Goal: Communication & Community: Ask a question

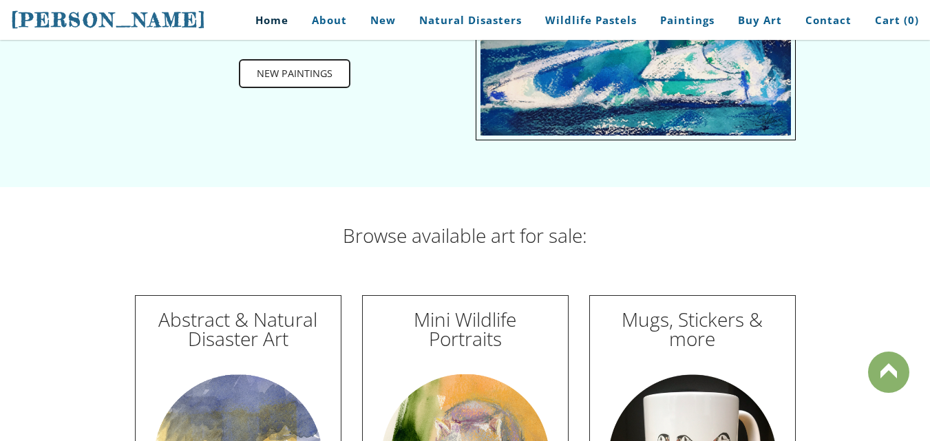
scroll to position [4704, 0]
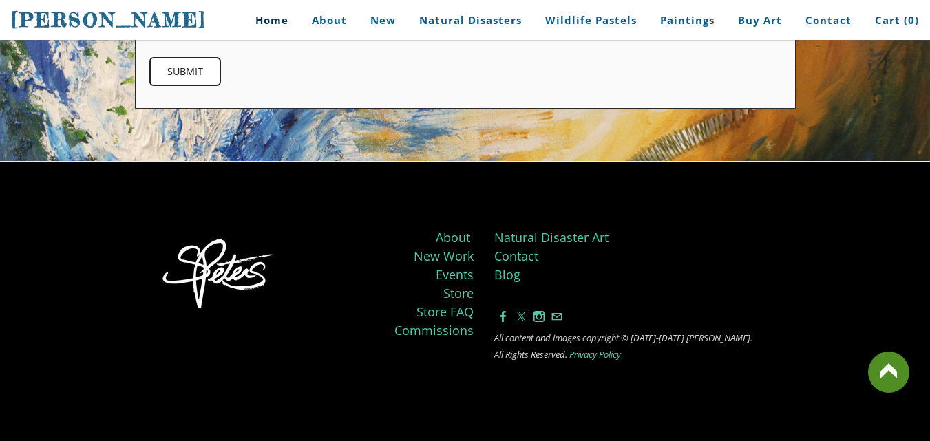
drag, startPoint x: 940, startPoint y: 39, endPoint x: 940, endPoint y: 449, distance: 410.3
click at [507, 248] on link "Contact" at bounding box center [516, 256] width 44 height 17
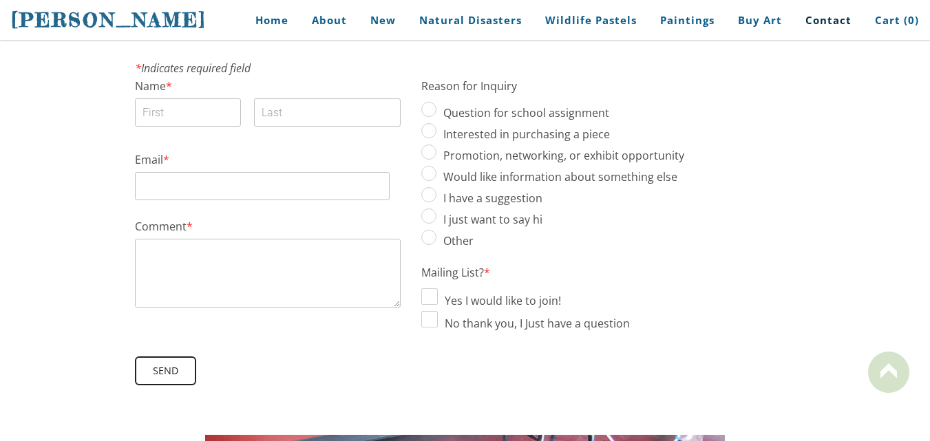
scroll to position [327, 0]
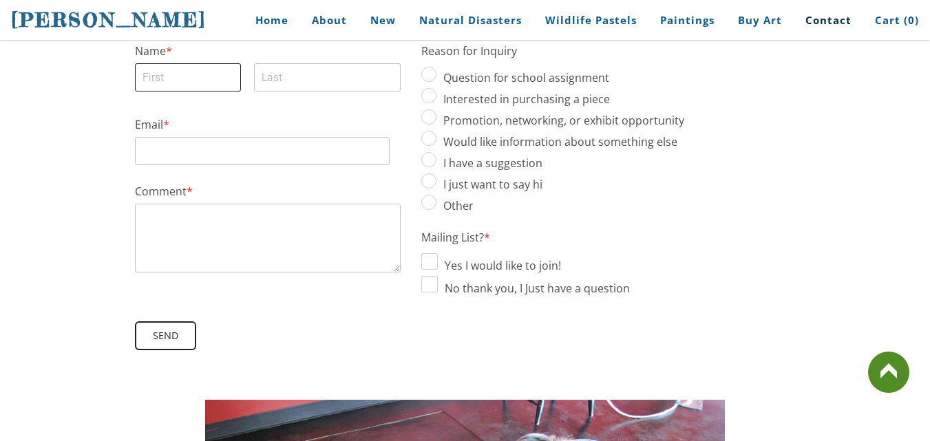
click at [171, 80] on input "First" at bounding box center [188, 77] width 107 height 28
paste input "[PERSON_NAME]"
click at [185, 71] on input "[PERSON_NAME]" at bounding box center [188, 77] width 107 height 28
type input "[PERSON_NAME]"
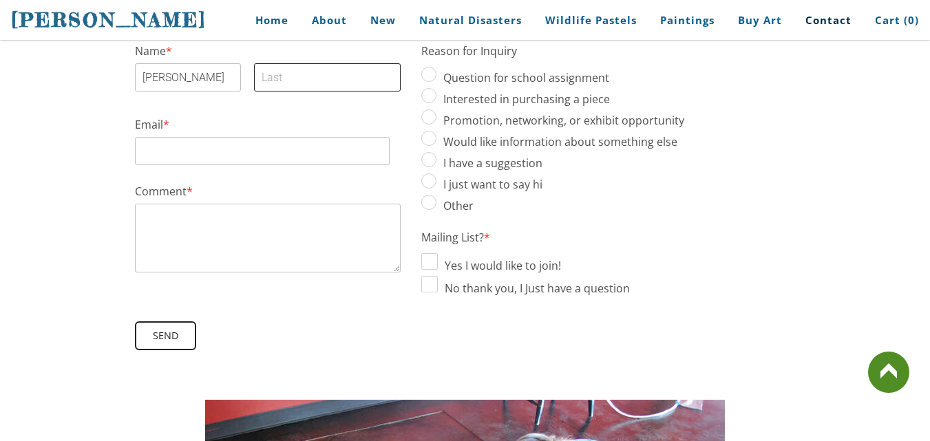
click at [282, 79] on input "Last" at bounding box center [327, 77] width 146 height 28
paste input "[PERSON_NAME]"
type input "[PERSON_NAME]"
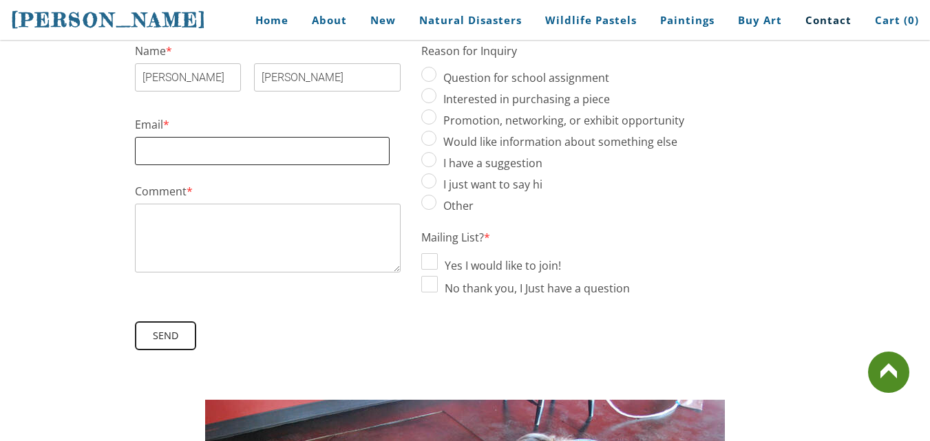
click at [188, 158] on input "Email *" at bounding box center [262, 151] width 255 height 28
paste input "[PERSON_NAME][EMAIL_ADDRESS][PERSON_NAME][DOMAIN_NAME]"
click at [161, 201] on div "Comment *" at bounding box center [268, 230] width 266 height 88
type input "[PERSON_NAME][EMAIL_ADDRESS][PERSON_NAME][DOMAIN_NAME]"
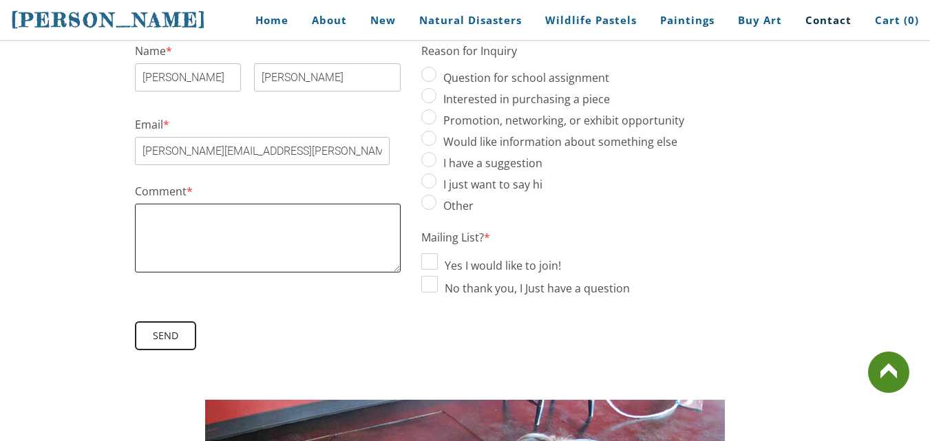
click at [148, 211] on textarea "Comment *" at bounding box center [268, 238] width 266 height 69
paste textarea "Subject: Collaboration Singulart Gallery Hello, I hope you’re doing well. I am …"
type textarea "Subject: Collaboration Singulart Gallery Hello, I hope you’re doing well. I am …"
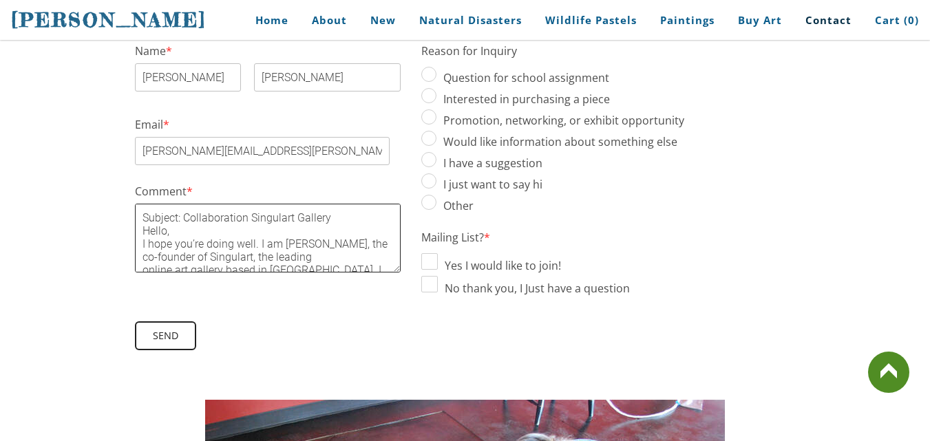
scroll to position [188, 0]
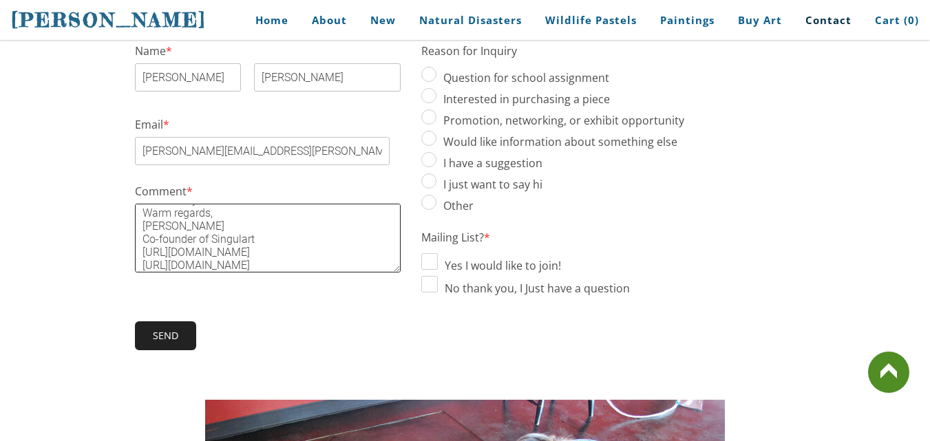
click at [169, 324] on span "Send" at bounding box center [165, 336] width 59 height 26
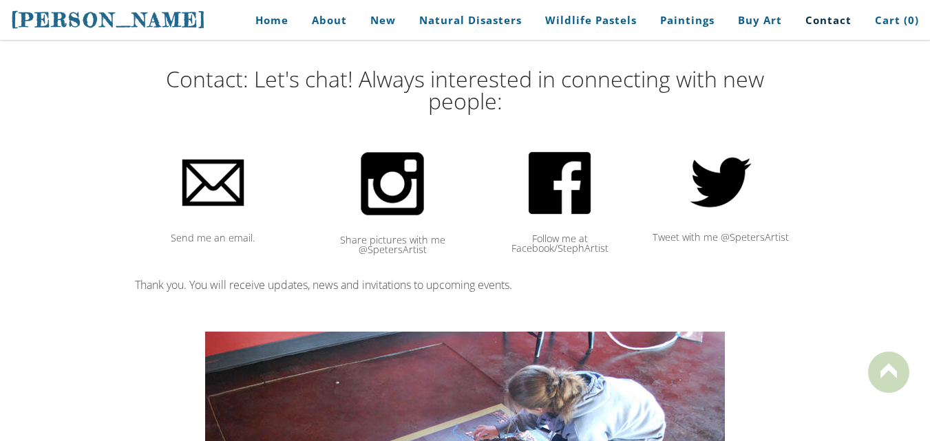
scroll to position [0, 0]
